Goal: Task Accomplishment & Management: Manage account settings

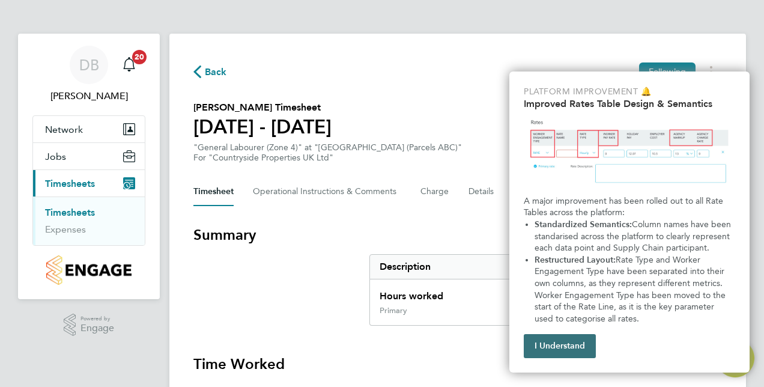
click at [550, 339] on button "I Understand" at bounding box center [560, 346] width 72 height 24
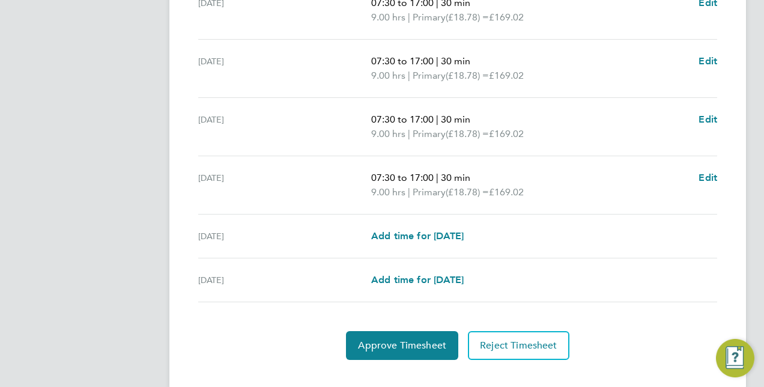
scroll to position [479, 0]
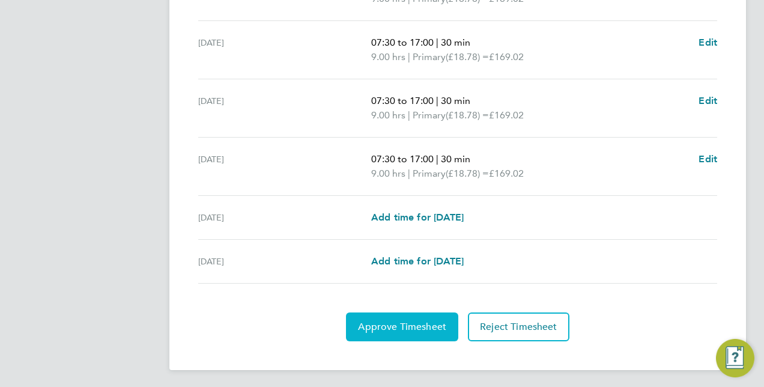
click at [390, 326] on span "Approve Timesheet" at bounding box center [402, 327] width 88 height 12
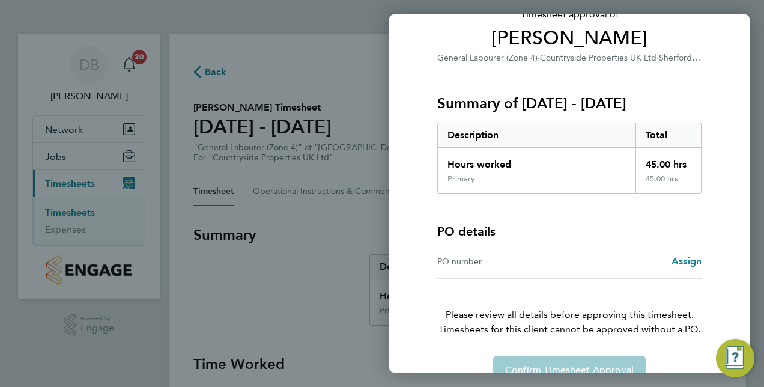
scroll to position [119, 0]
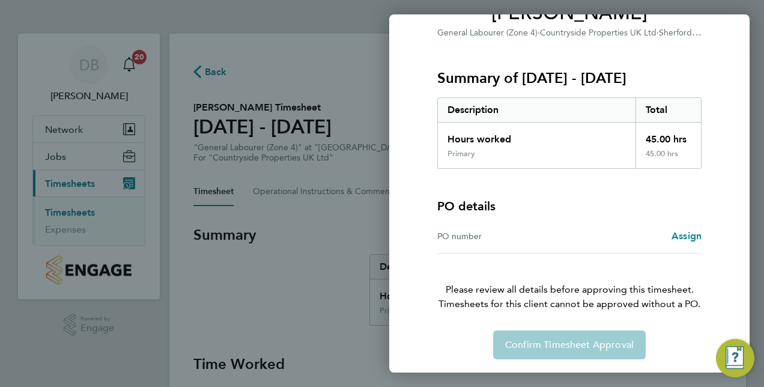
click at [572, 348] on div "Confirm Timesheet Approval" at bounding box center [569, 344] width 293 height 29
click at [512, 235] on div "PO number" at bounding box center [503, 236] width 132 height 14
click at [682, 236] on span "Assign" at bounding box center [687, 235] width 30 height 11
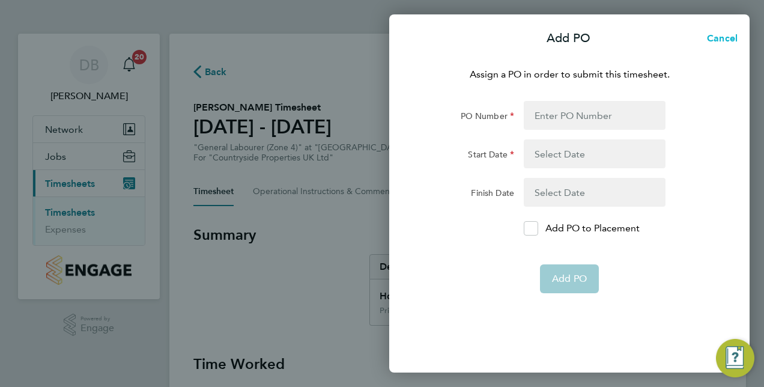
click at [720, 37] on span "Cancel" at bounding box center [720, 37] width 34 height 11
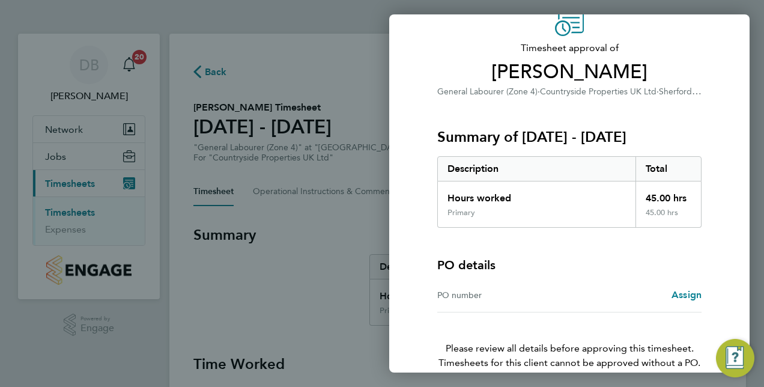
scroll to position [119, 0]
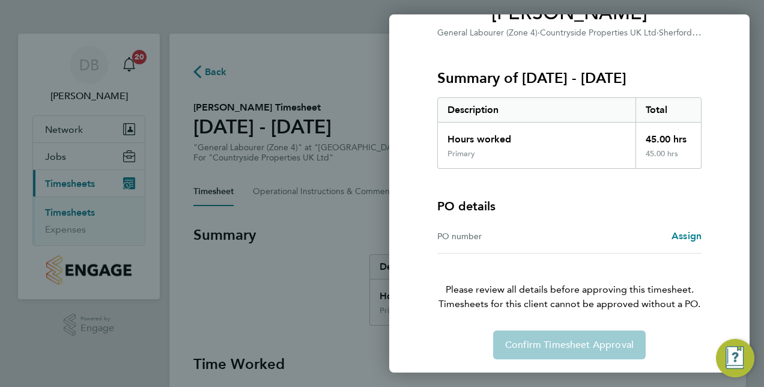
click at [548, 344] on div "Confirm Timesheet Approval" at bounding box center [569, 344] width 293 height 29
drag, startPoint x: 548, startPoint y: 344, endPoint x: 529, endPoint y: 344, distance: 19.2
click at [529, 344] on div "Confirm Timesheet Approval" at bounding box center [569, 344] width 293 height 29
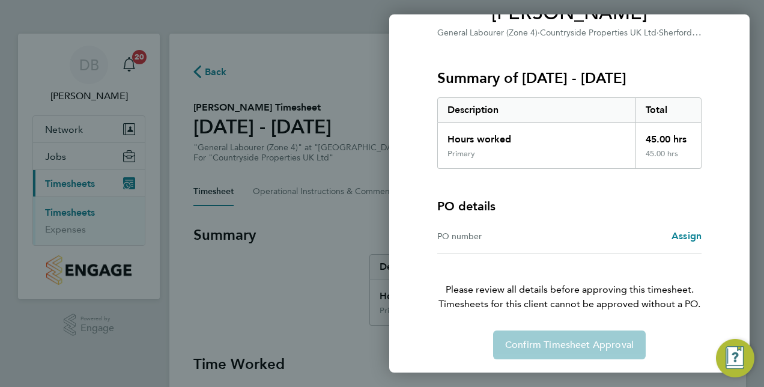
click at [539, 244] on div "PO number Assign" at bounding box center [569, 236] width 264 height 34
click at [473, 234] on div "PO number" at bounding box center [503, 236] width 132 height 14
click at [700, 231] on span "Assign" at bounding box center [687, 235] width 30 height 11
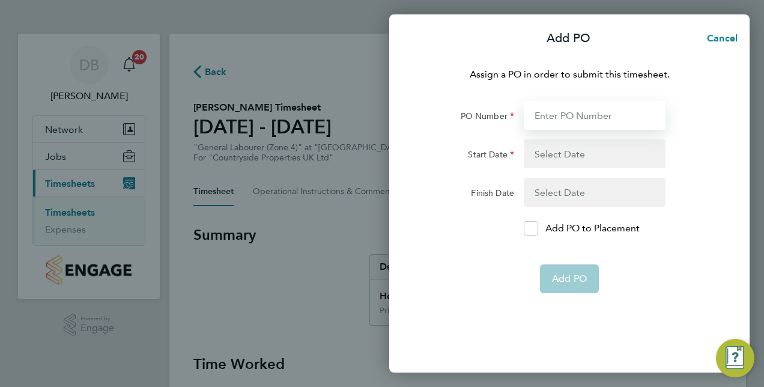
click at [565, 111] on input "PO Number" at bounding box center [595, 115] width 142 height 29
click at [529, 230] on icon at bounding box center [531, 229] width 9 height 8
click at [535, 228] on input "Add PO to Placement" at bounding box center [535, 228] width 0 height 0
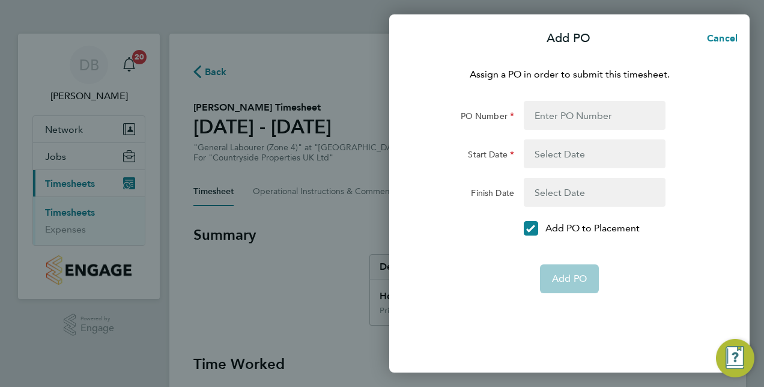
click at [556, 281] on app-form-button "Add PO" at bounding box center [569, 278] width 59 height 29
click at [529, 222] on div at bounding box center [531, 228] width 14 height 14
click at [535, 228] on input "Add PO to Placement" at bounding box center [535, 228] width 0 height 0
click at [726, 37] on span "Cancel" at bounding box center [720, 37] width 34 height 11
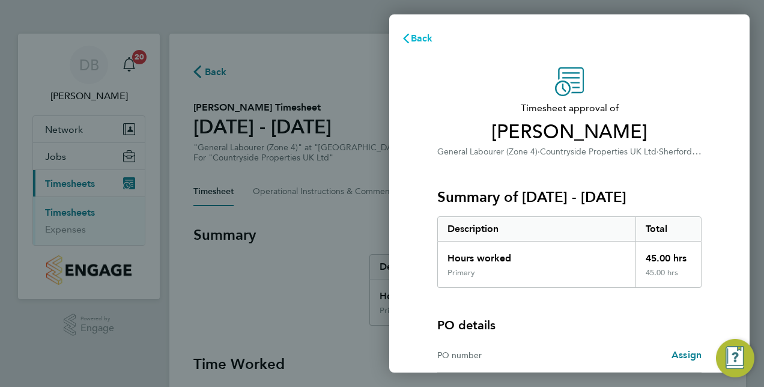
click at [417, 40] on span "Back" at bounding box center [422, 37] width 22 height 11
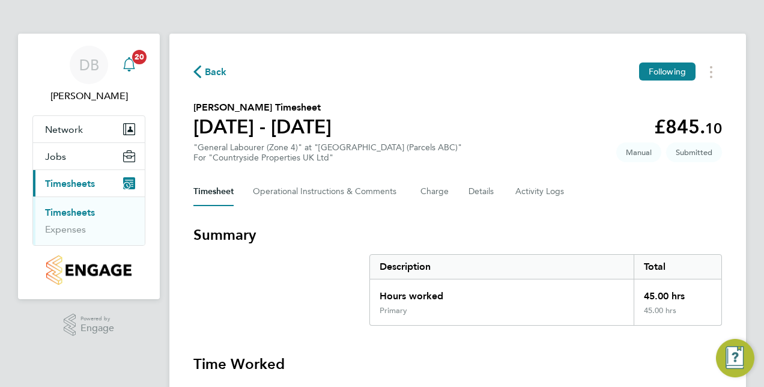
click at [139, 58] on span "20" at bounding box center [139, 57] width 14 height 14
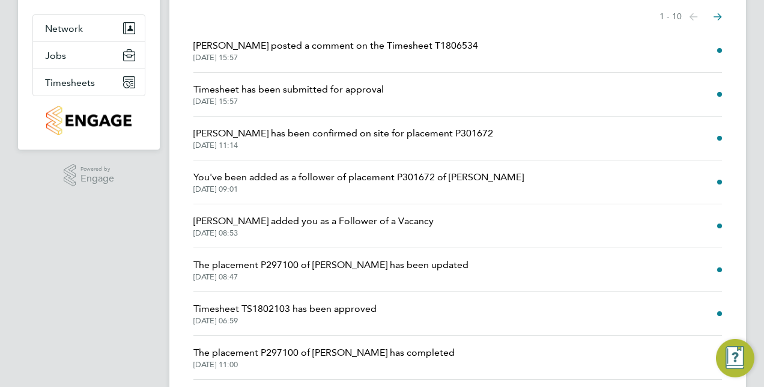
scroll to position [120, 0]
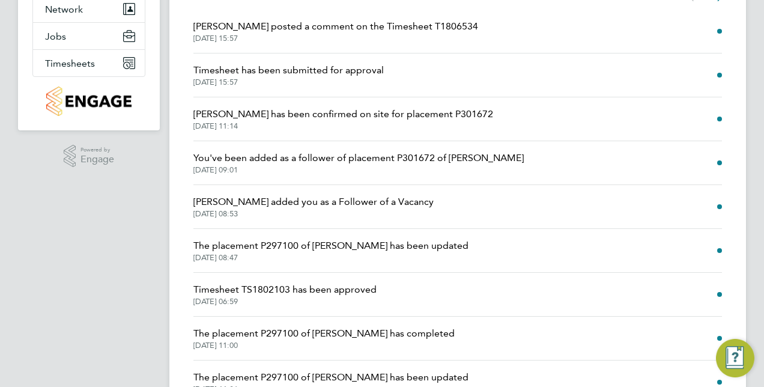
click at [370, 288] on span "Timesheet TS1802103 has been approved" at bounding box center [284, 289] width 183 height 14
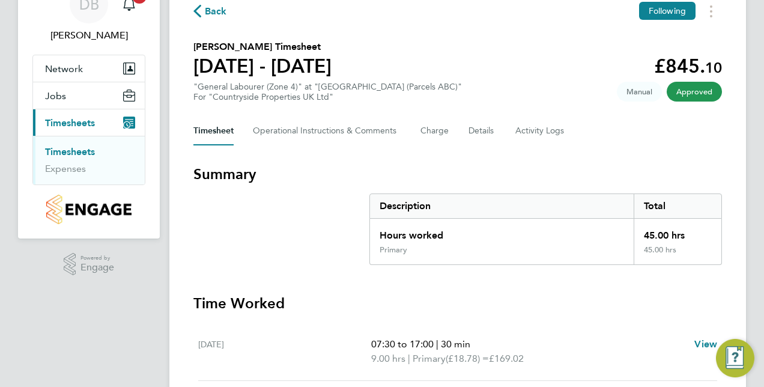
scroll to position [1, 0]
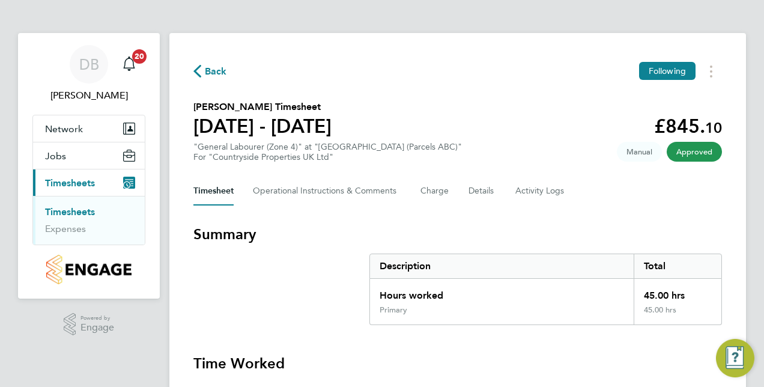
click at [496, 191] on div "Timesheet Operational Instructions & Comments Charge Details Activity Logs" at bounding box center [457, 191] width 529 height 29
click at [482, 190] on button "Details" at bounding box center [482, 191] width 28 height 29
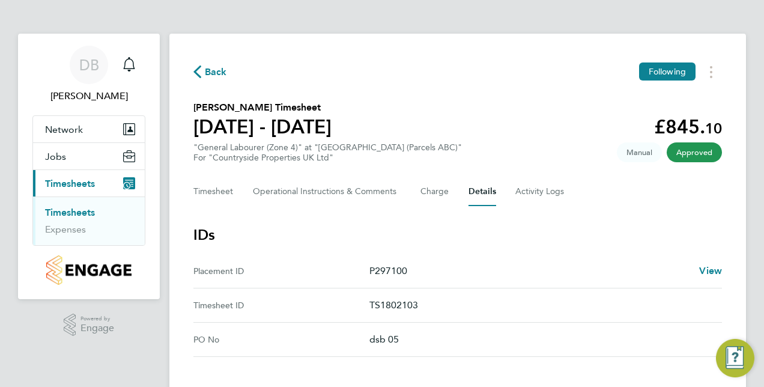
click at [227, 70] on div "Back Following" at bounding box center [457, 71] width 529 height 19
click at [213, 70] on span "Back" at bounding box center [216, 72] width 22 height 14
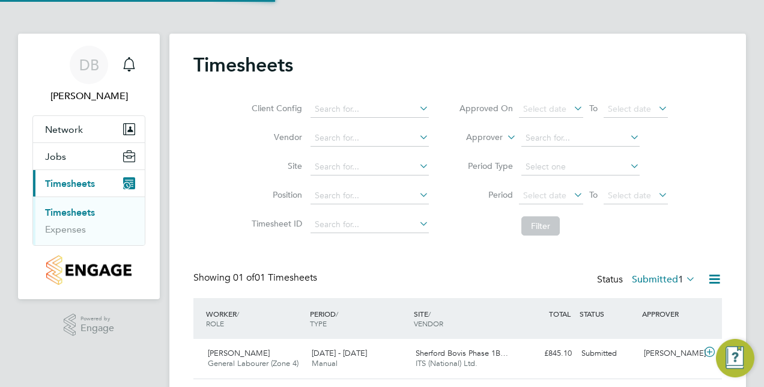
scroll to position [30, 104]
click at [83, 183] on span "Timesheets" at bounding box center [70, 183] width 50 height 11
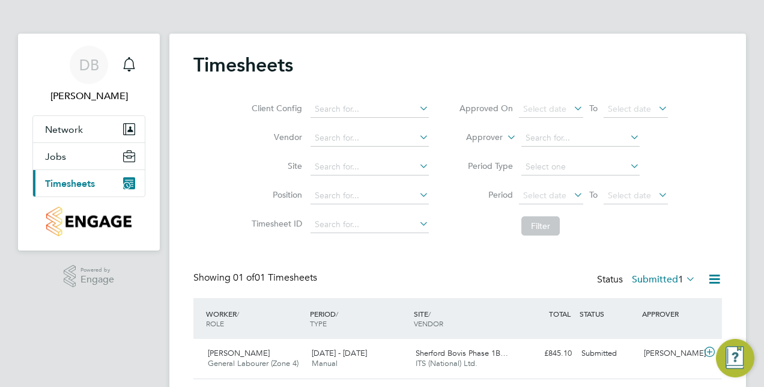
click at [83, 183] on span "Timesheets" at bounding box center [70, 183] width 50 height 11
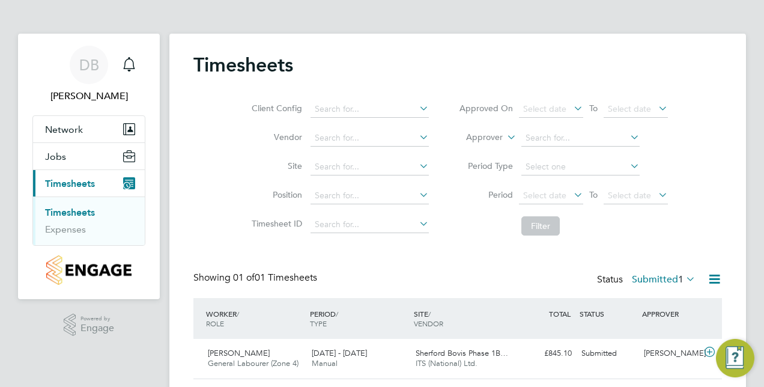
click at [82, 211] on link "Timesheets" at bounding box center [70, 212] width 50 height 11
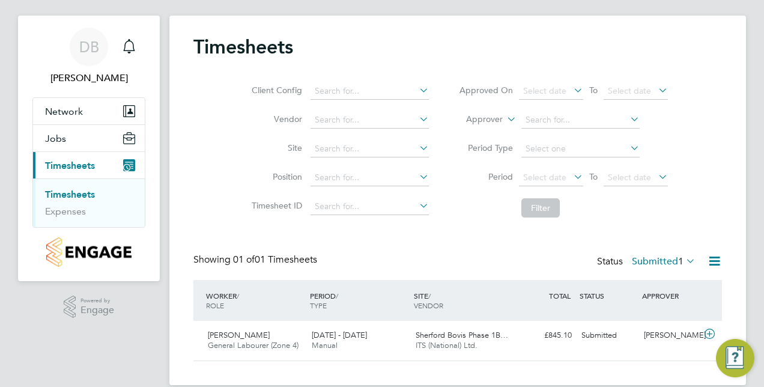
scroll to position [35, 0]
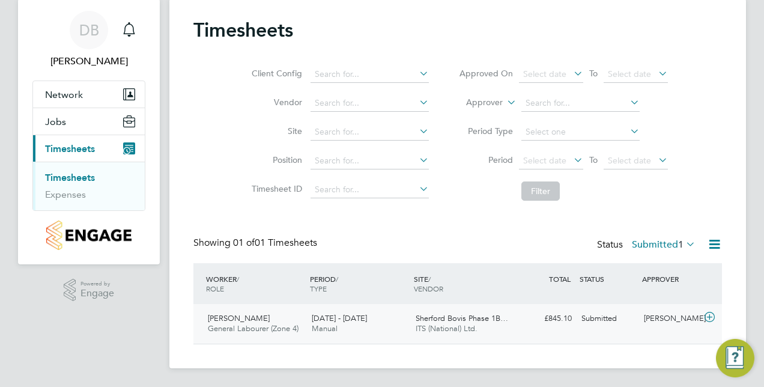
click at [353, 323] on div "18 - 24 Aug 2025 Manual" at bounding box center [359, 324] width 104 height 30
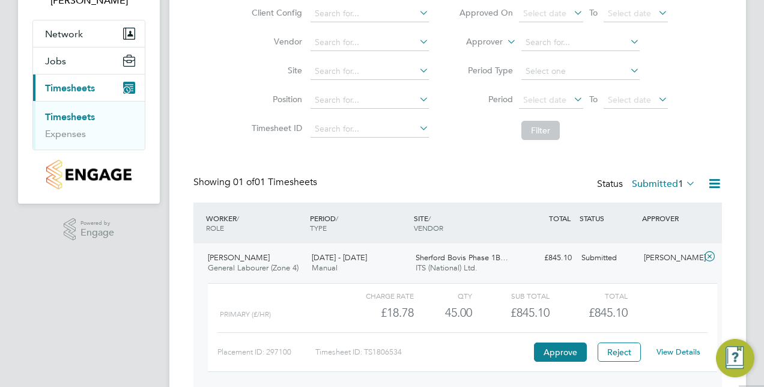
scroll to position [145, 0]
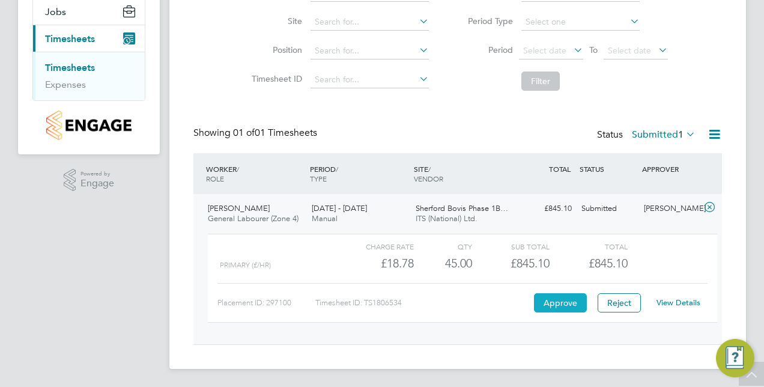
click at [552, 303] on button "Approve" at bounding box center [560, 302] width 53 height 19
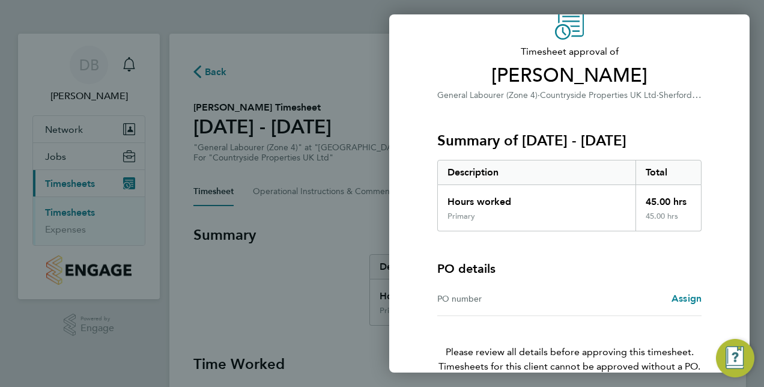
scroll to position [60, 0]
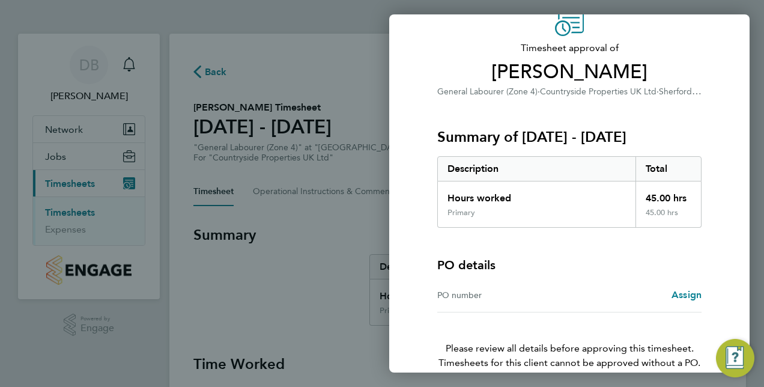
click at [476, 296] on div "PO number" at bounding box center [503, 295] width 132 height 14
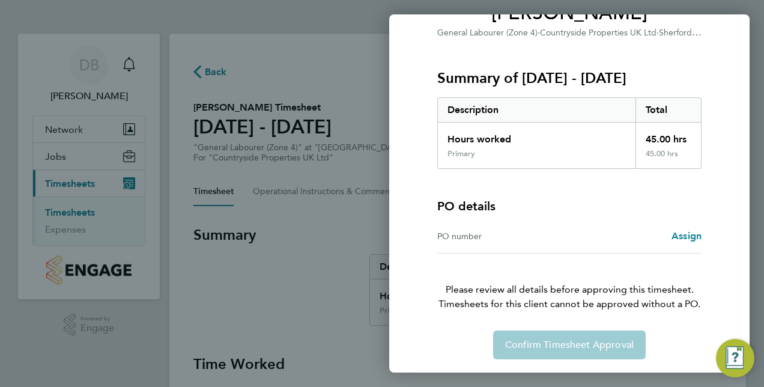
click at [607, 343] on div "Confirm Timesheet Approval" at bounding box center [569, 344] width 293 height 29
click at [682, 234] on span "Assign" at bounding box center [687, 235] width 30 height 11
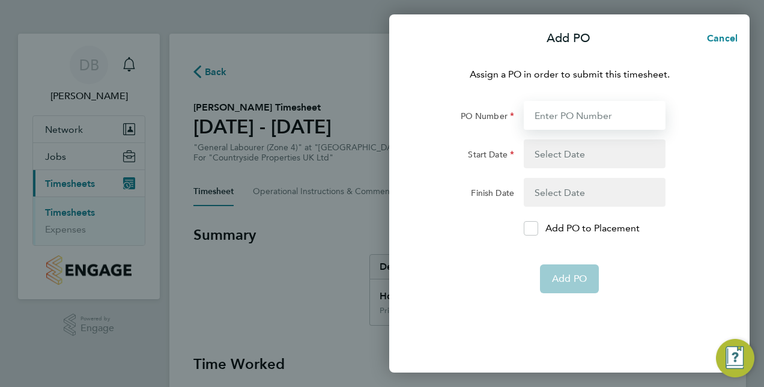
click at [566, 113] on input "PO Number" at bounding box center [595, 115] width 142 height 29
type input "DSB 05"
type input "[DATE]"
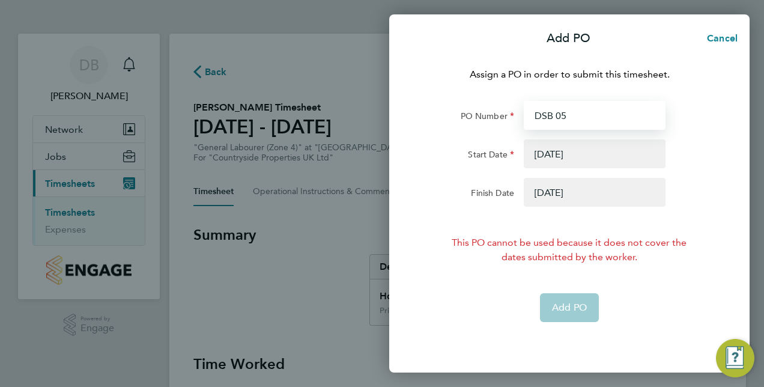
type input "DSB 05"
click at [568, 189] on button "button" at bounding box center [595, 192] width 142 height 29
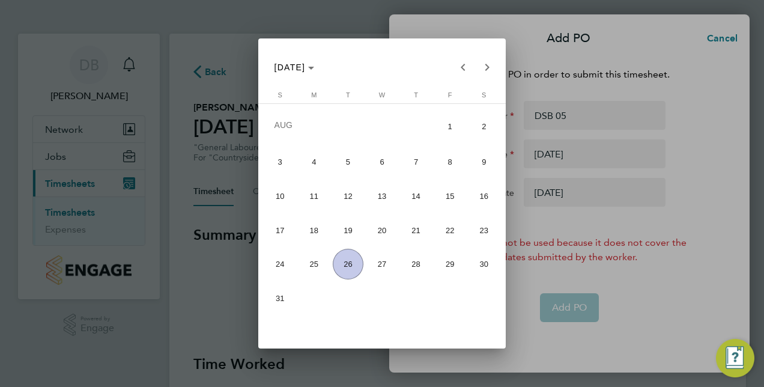
click at [268, 302] on span "31" at bounding box center [280, 298] width 31 height 31
type input "[DATE]"
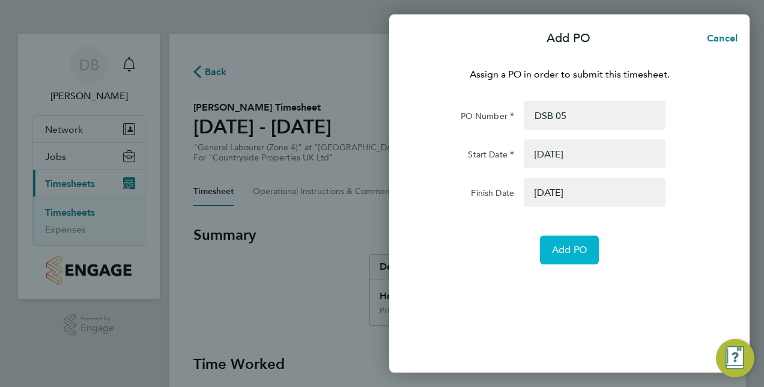
click at [563, 246] on span "Add PO" at bounding box center [569, 250] width 35 height 12
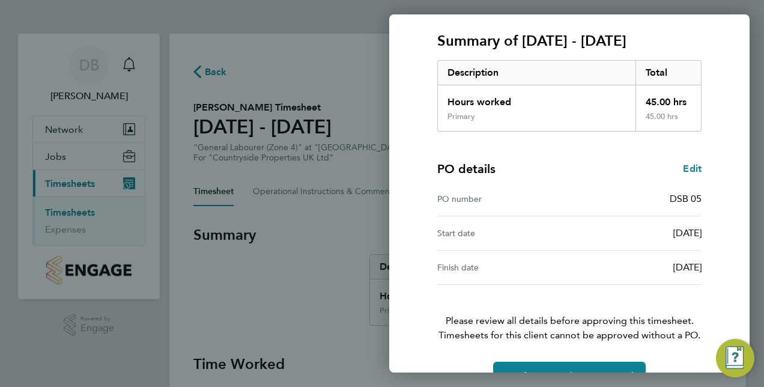
scroll to position [180, 0]
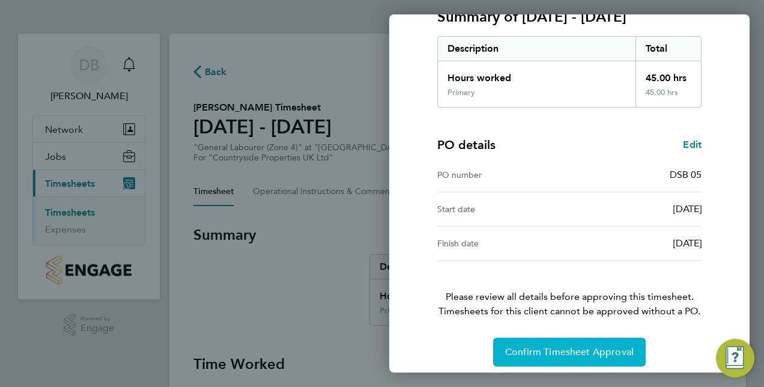
click at [561, 358] on button "Confirm Timesheet Approval" at bounding box center [569, 352] width 153 height 29
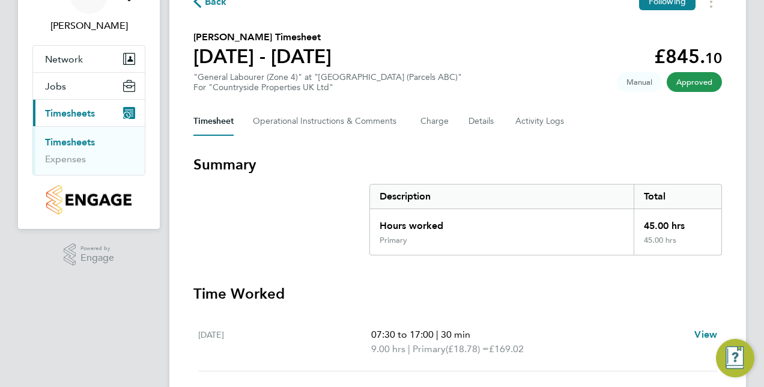
scroll to position [1, 0]
